Goal: Transaction & Acquisition: Purchase product/service

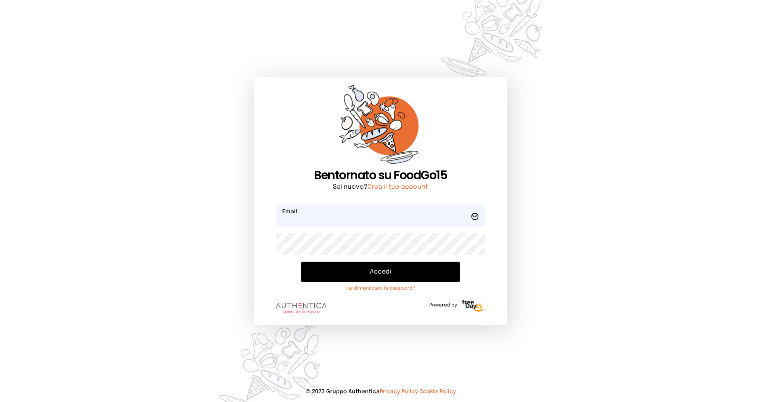
click at [303, 218] on input "email" at bounding box center [380, 215] width 209 height 22
type input "**********"
click at [301, 261] on button "Accedi" at bounding box center [380, 271] width 158 height 21
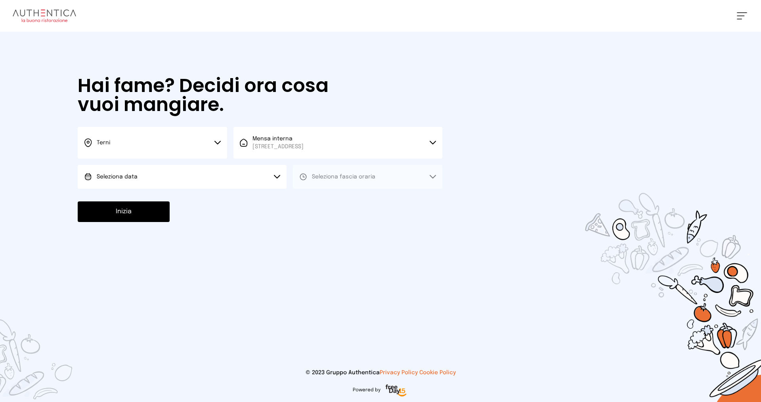
click at [263, 175] on button "Seleziona data" at bounding box center [182, 177] width 209 height 24
click at [132, 197] on span "[DATE], [DATE]" at bounding box center [116, 199] width 39 height 8
click at [342, 177] on span "Seleziona fascia oraria" at bounding box center [343, 177] width 63 height 6
click at [314, 199] on span "Pranzo" at bounding box center [321, 199] width 19 height 8
click at [127, 210] on button "Inizia" at bounding box center [124, 211] width 92 height 21
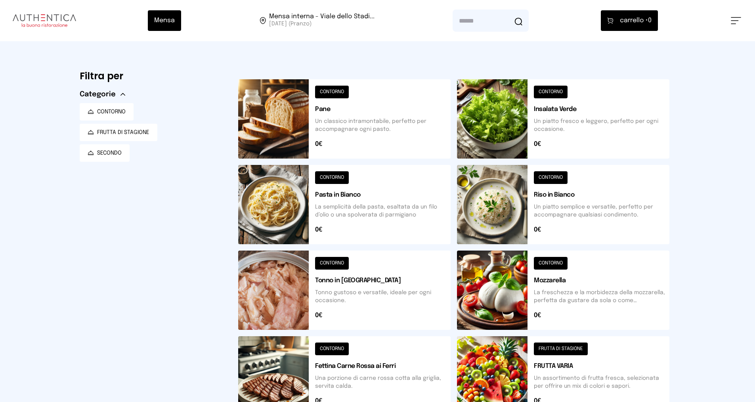
click at [521, 200] on button at bounding box center [563, 204] width 212 height 79
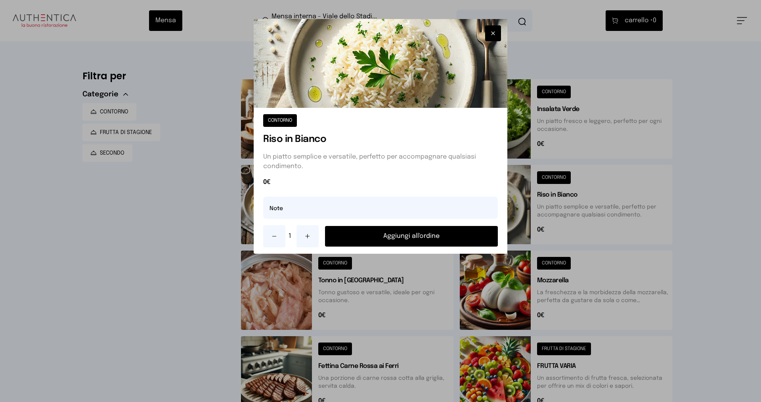
click at [423, 234] on button "Aggiungi all'ordine" at bounding box center [411, 236] width 173 height 21
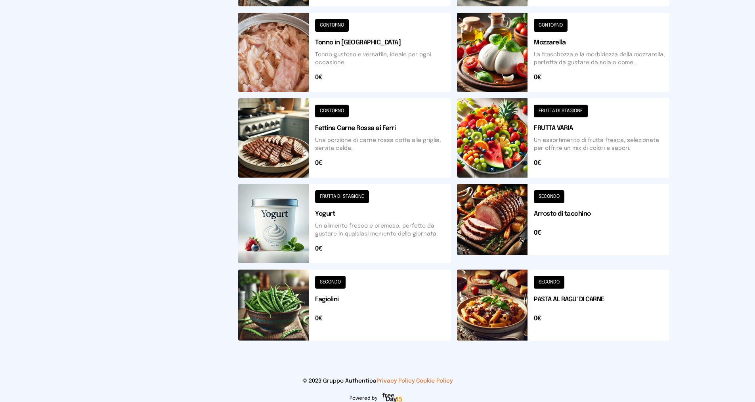
scroll to position [246, 0]
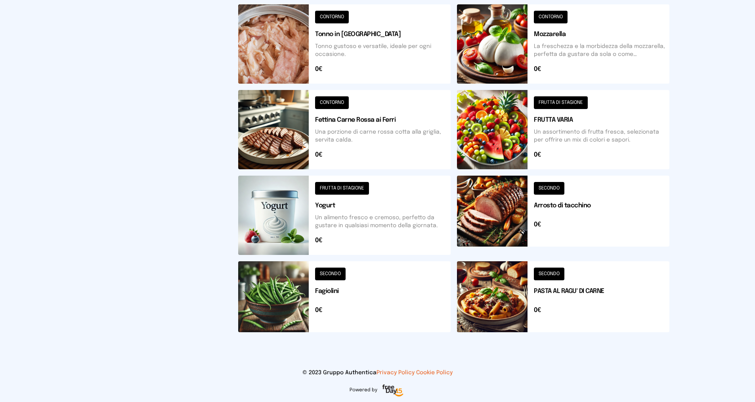
click at [500, 209] on button at bounding box center [563, 215] width 212 height 79
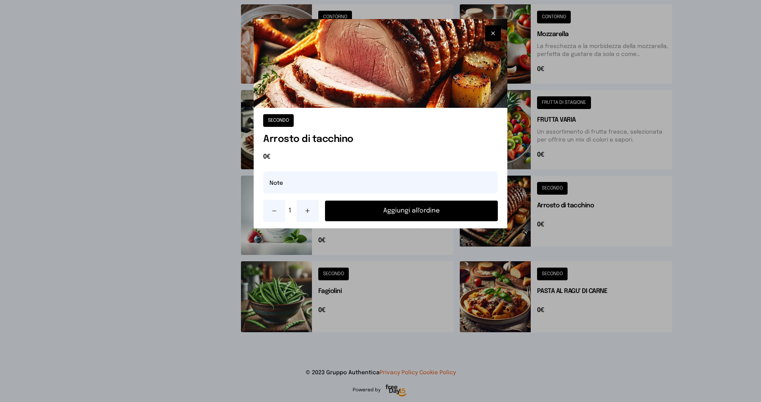
click at [424, 210] on button "Aggiungi all'ordine" at bounding box center [411, 210] width 173 height 21
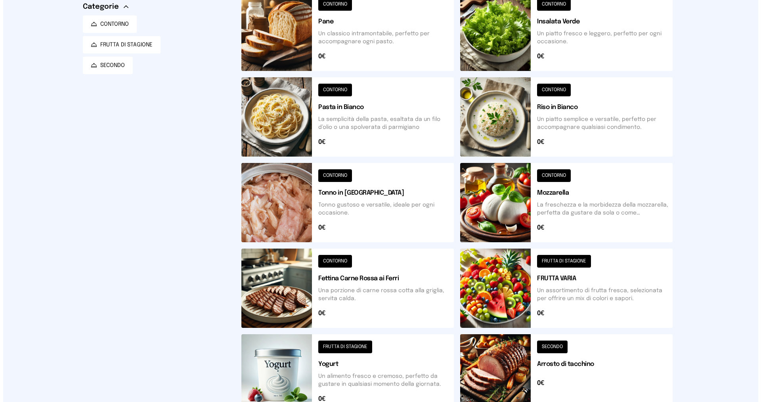
scroll to position [0, 0]
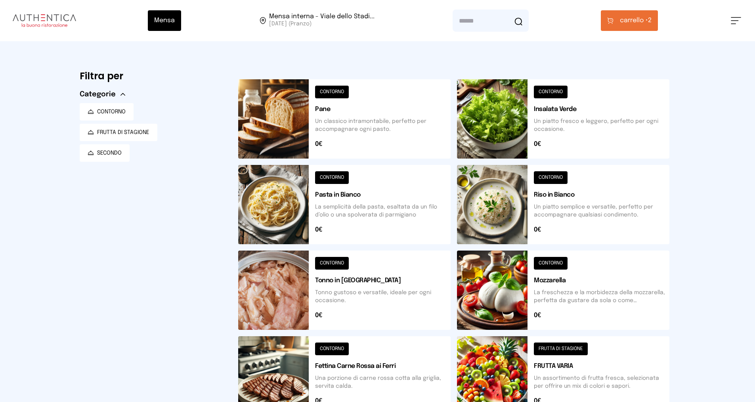
click at [624, 18] on span "carrello •" at bounding box center [634, 21] width 28 height 10
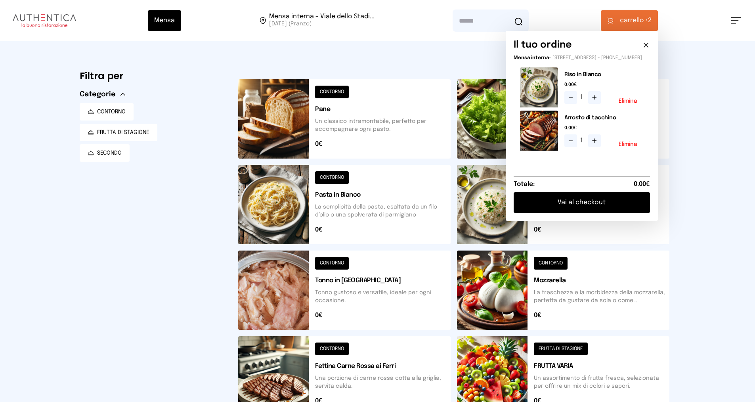
click at [584, 210] on button "Vai al checkout" at bounding box center [581, 202] width 136 height 21
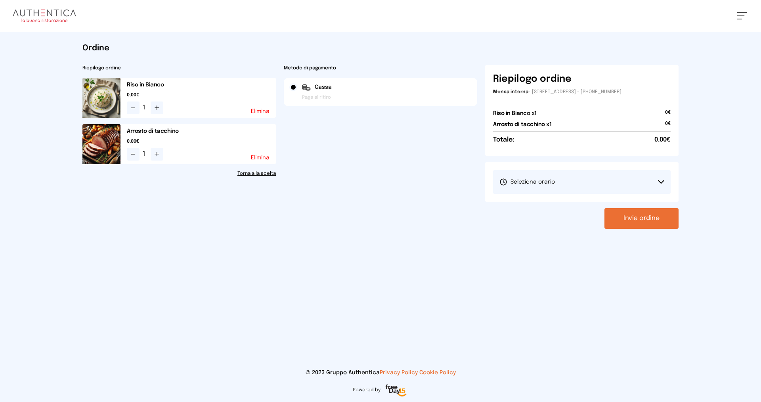
click at [622, 182] on button "Seleziona orario" at bounding box center [581, 182] width 177 height 24
click at [565, 203] on li "1° Turno (13:00 - 15:00)" at bounding box center [581, 204] width 177 height 21
click at [633, 211] on button "Invia ordine" at bounding box center [641, 218] width 74 height 21
